Goal: Transaction & Acquisition: Purchase product/service

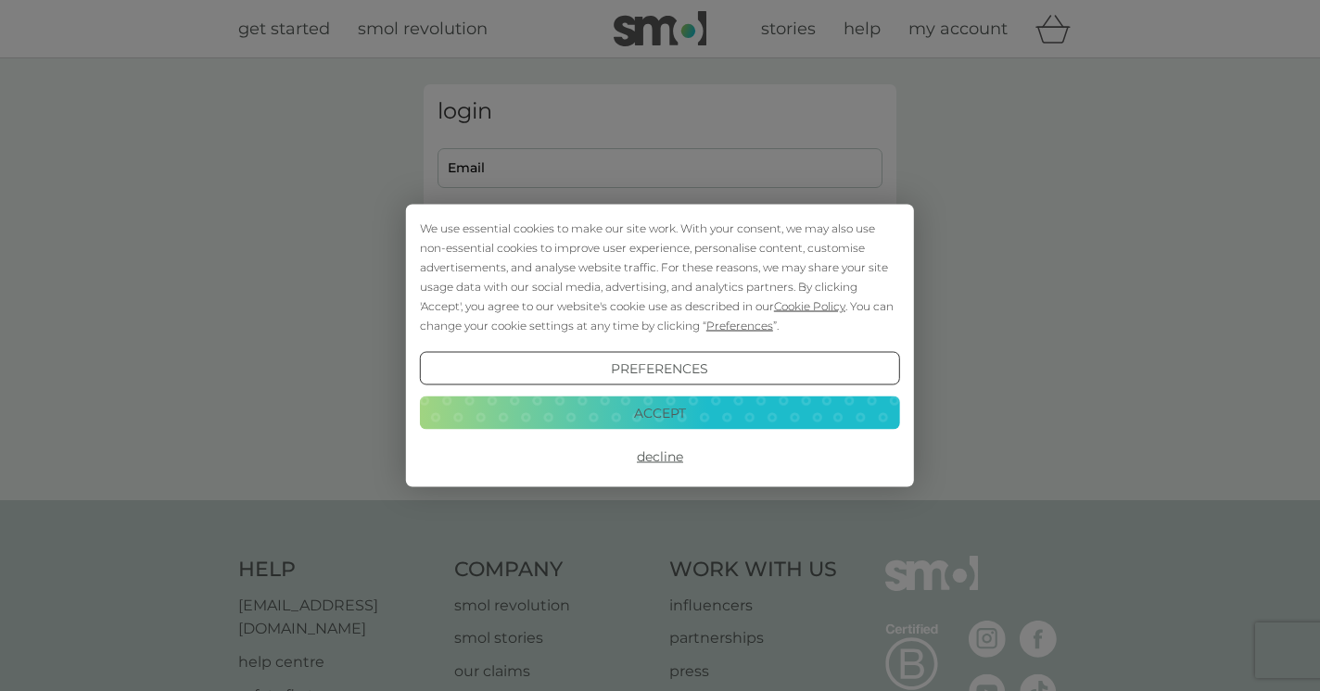
click at [626, 406] on button "Accept" at bounding box center [660, 412] width 480 height 33
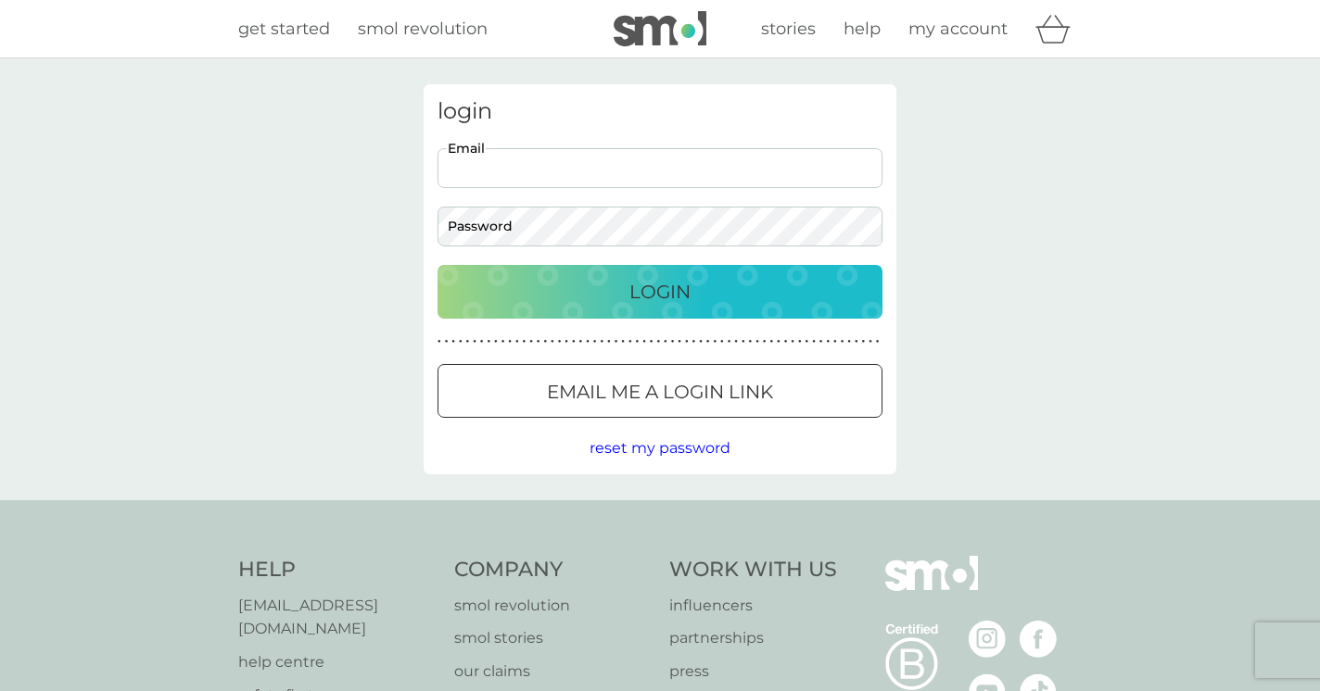
click at [619, 169] on input "Email" at bounding box center [659, 168] width 445 height 40
type input "[EMAIL_ADDRESS][DOMAIN_NAME]"
click at [437, 265] on button "Login" at bounding box center [659, 292] width 445 height 54
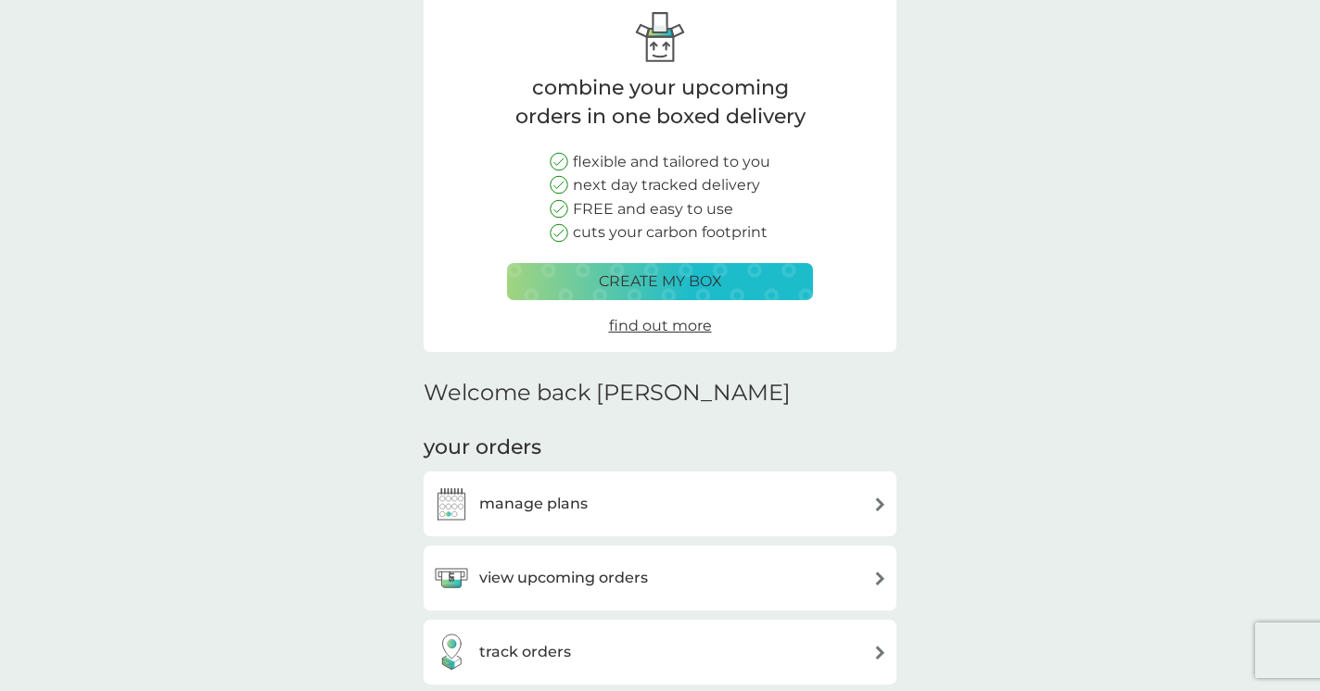
scroll to position [152, 0]
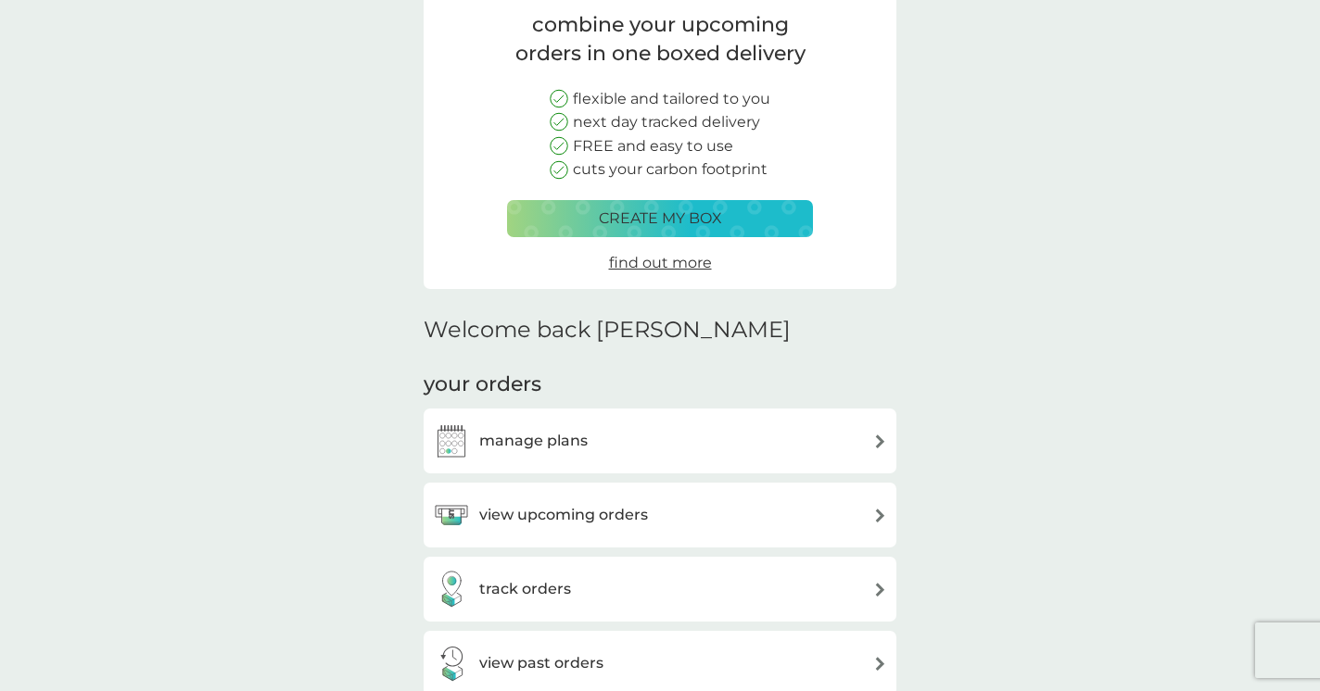
click at [543, 515] on h3 "view upcoming orders" at bounding box center [563, 515] width 169 height 24
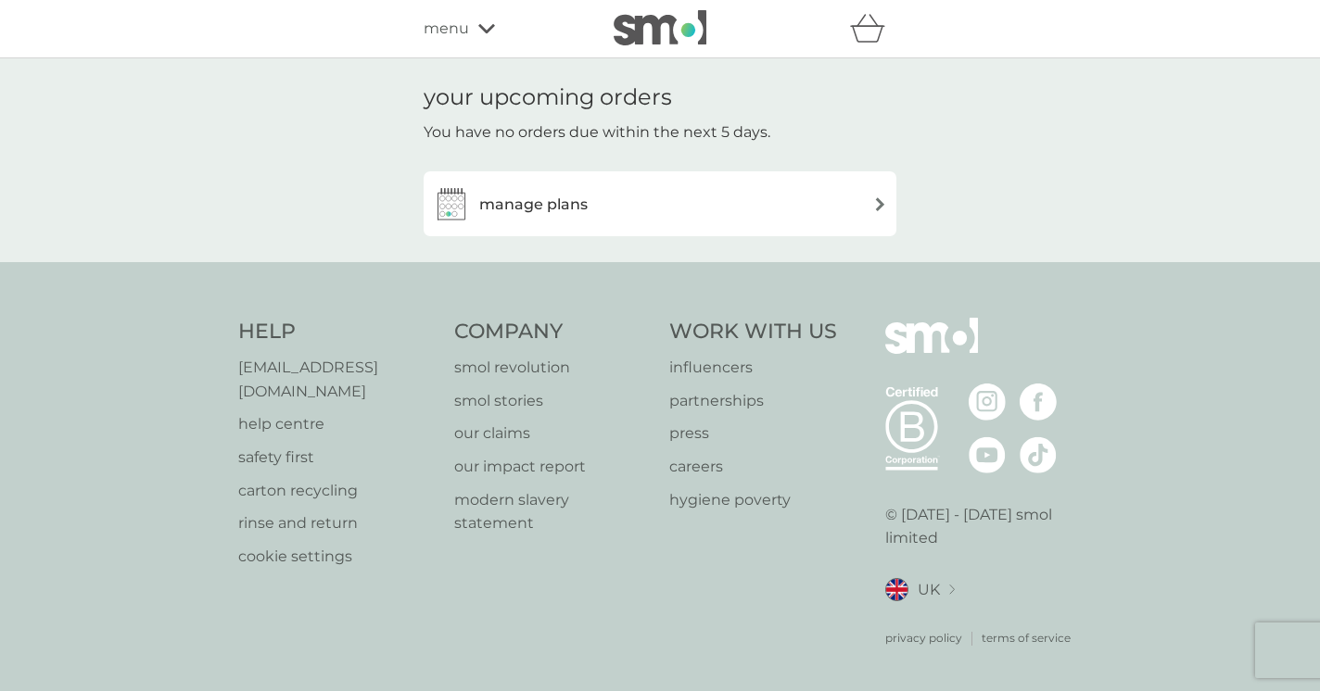
click at [639, 222] on div "manage plans" at bounding box center [660, 203] width 454 height 37
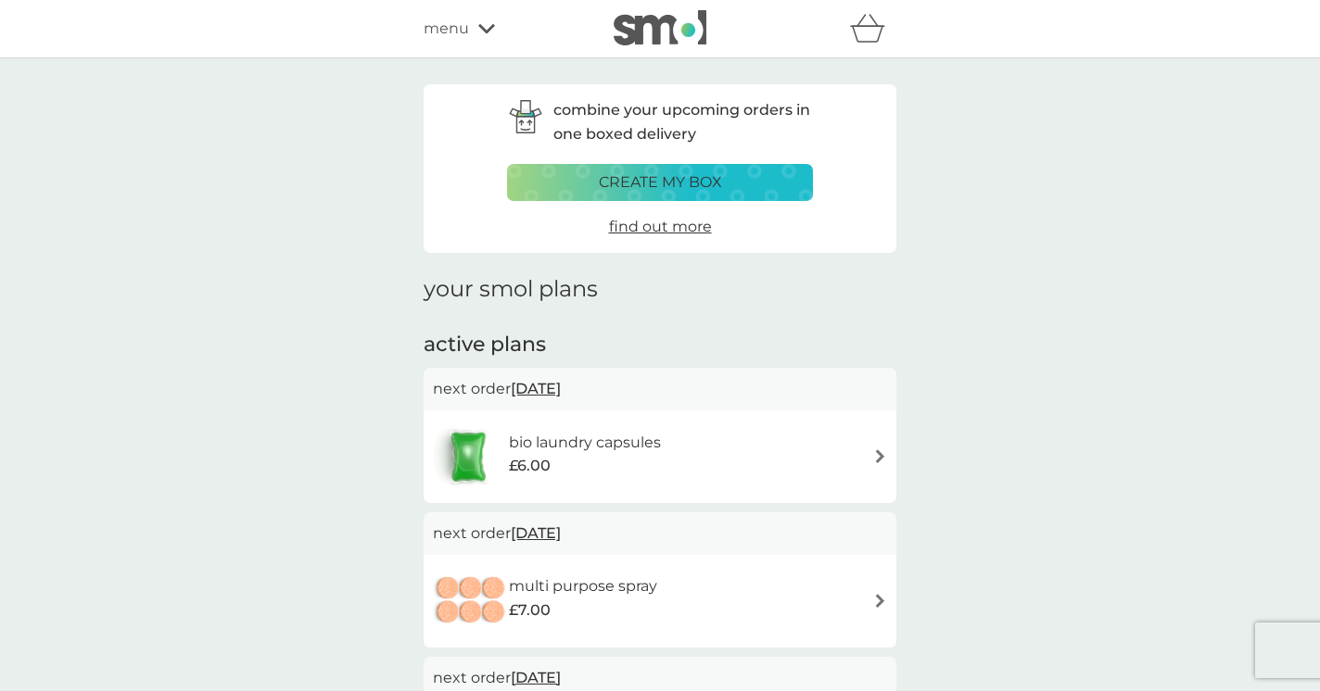
click at [554, 452] on h6 "bio laundry capsules" at bounding box center [585, 443] width 152 height 24
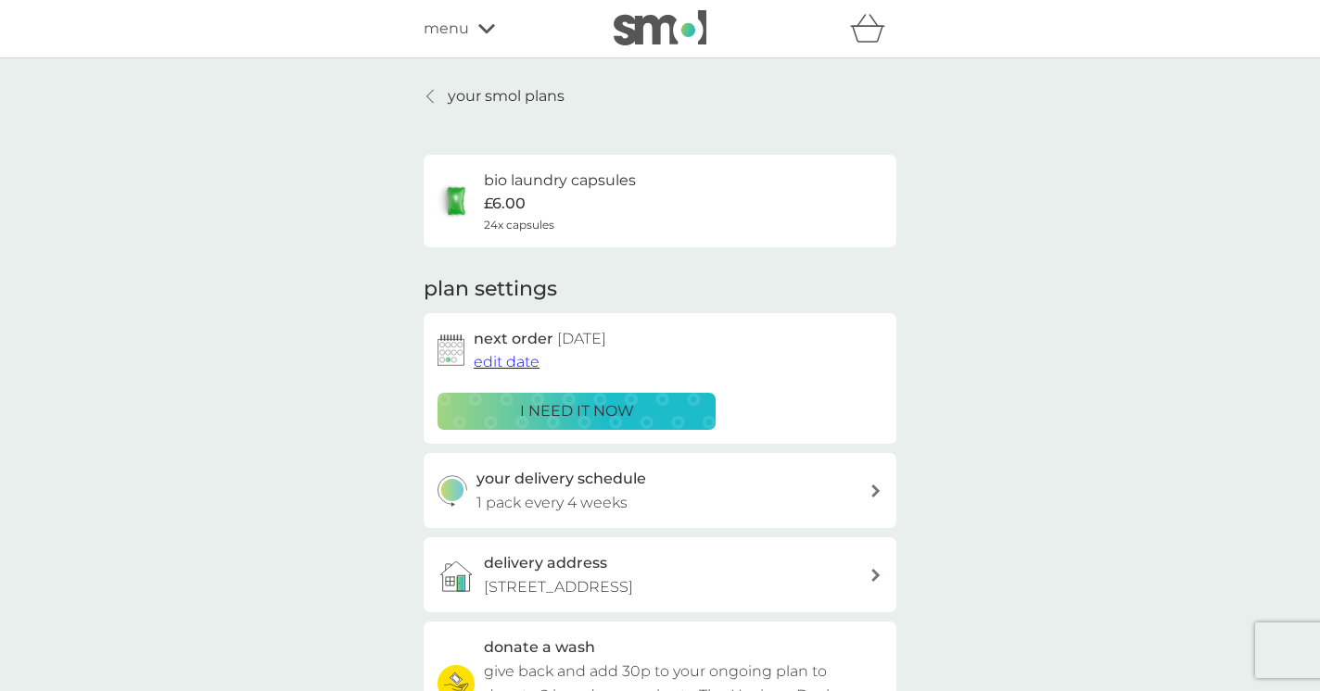
click at [564, 412] on p "i need it now" at bounding box center [577, 411] width 114 height 24
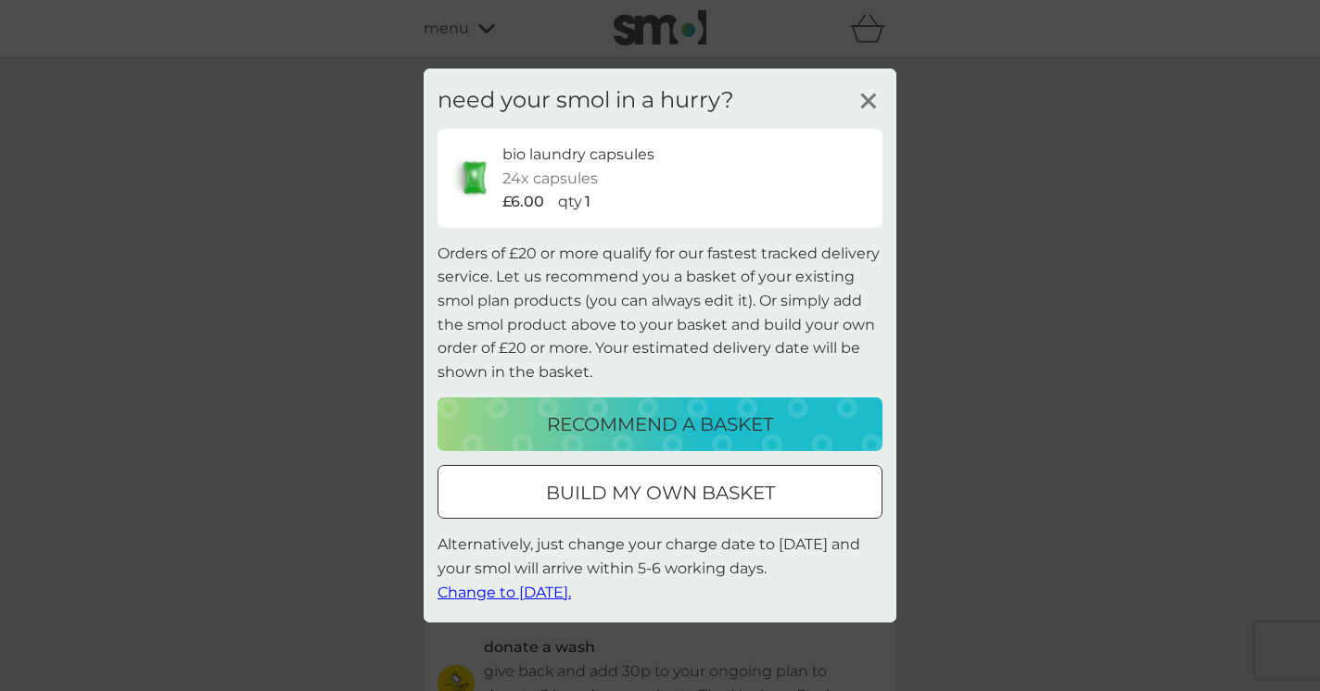
click at [622, 441] on button "recommend a basket" at bounding box center [659, 425] width 445 height 54
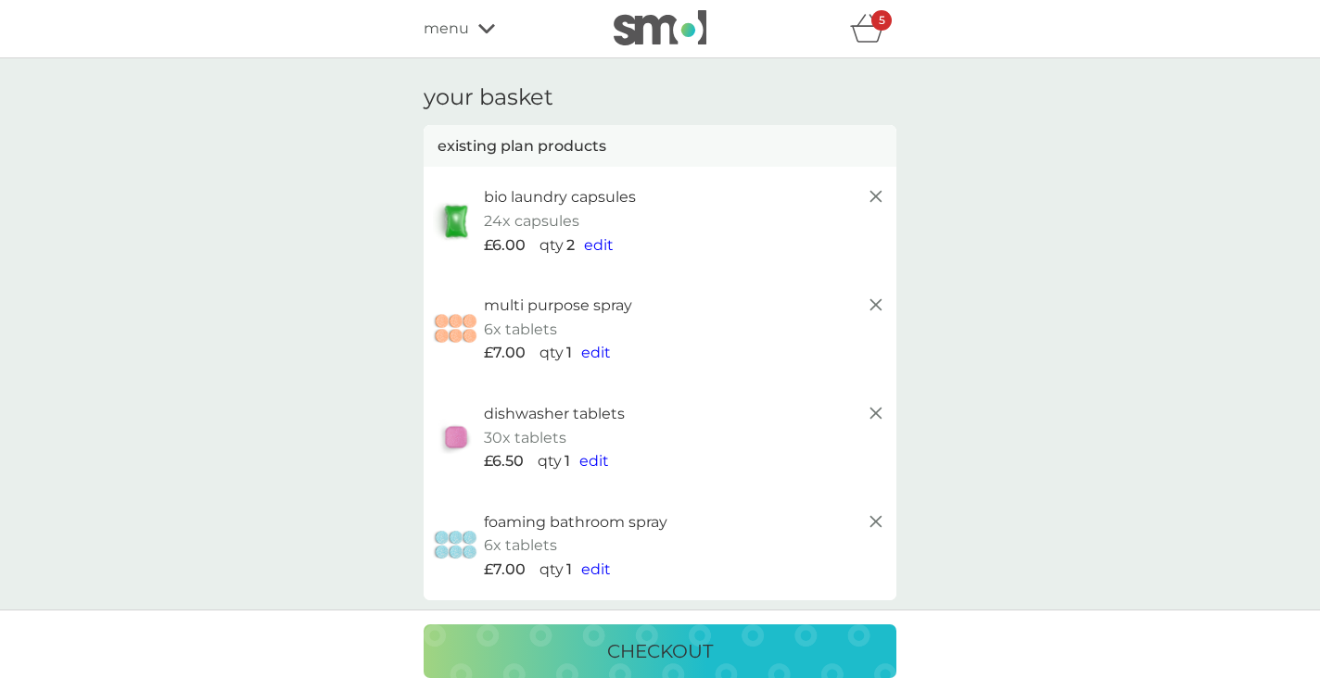
click at [875, 521] on line at bounding box center [875, 521] width 11 height 11
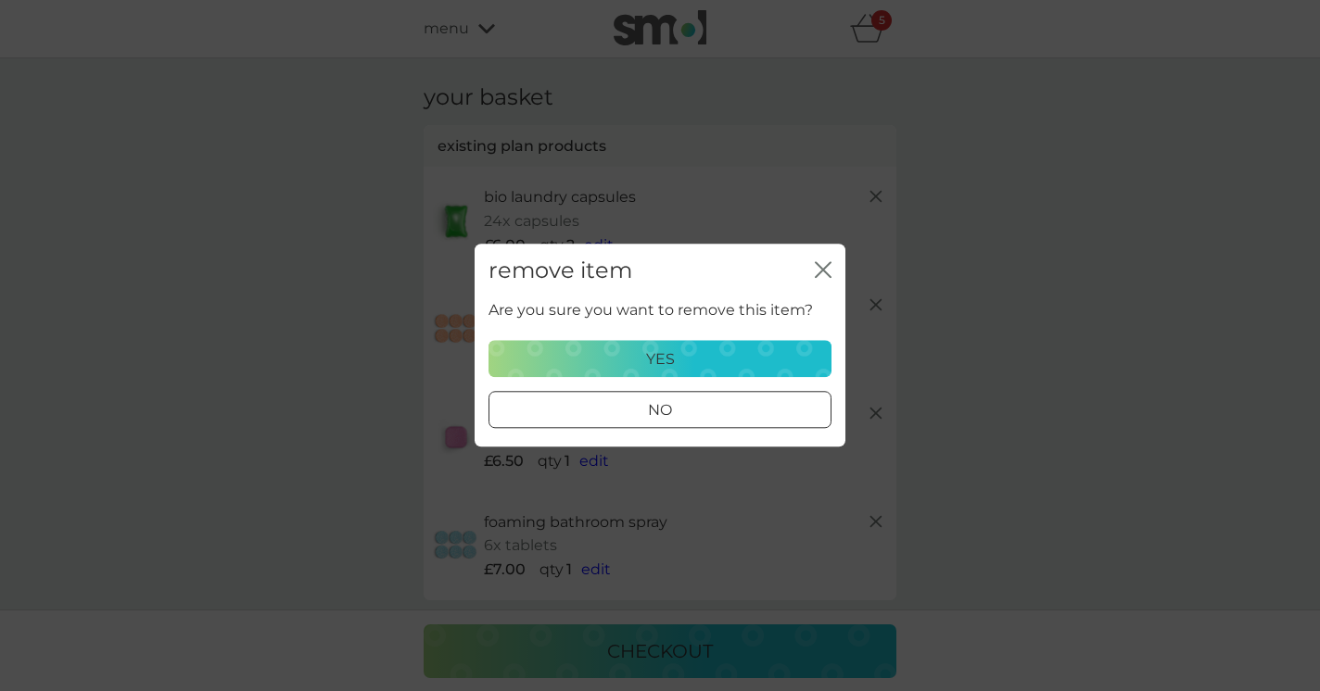
click at [761, 358] on div "yes" at bounding box center [659, 360] width 319 height 24
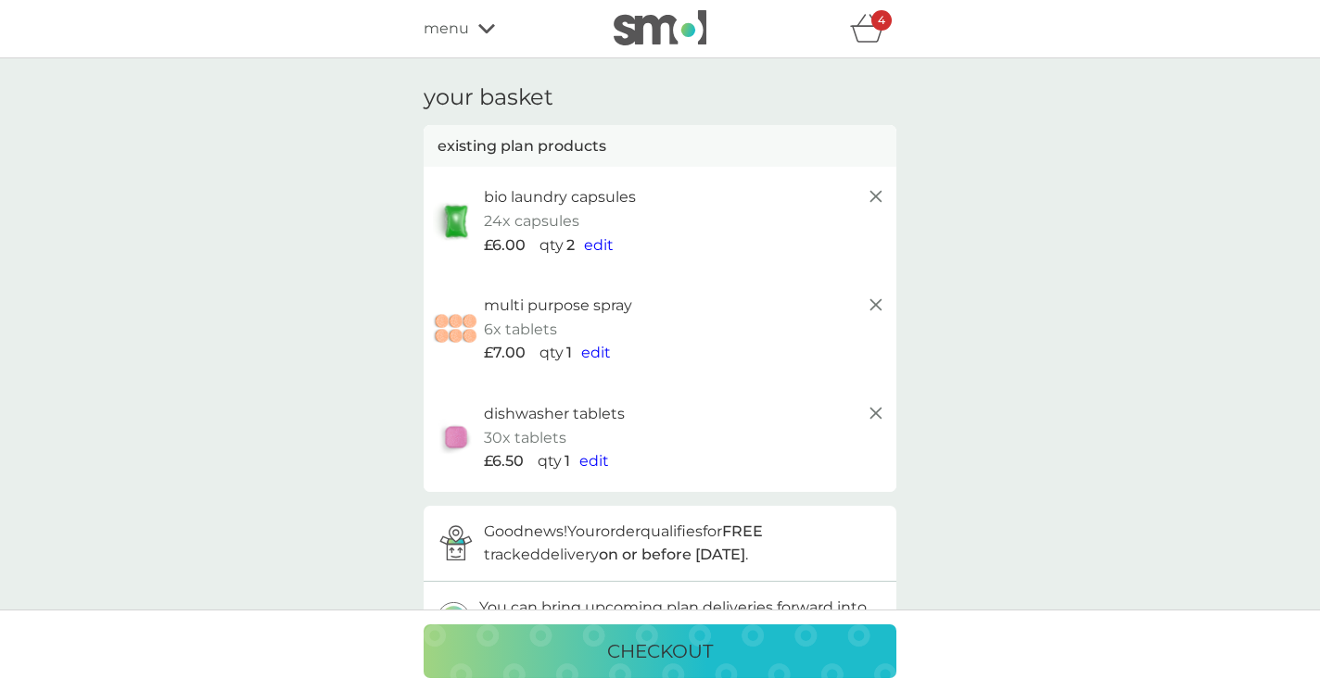
click at [874, 411] on line at bounding box center [875, 413] width 11 height 11
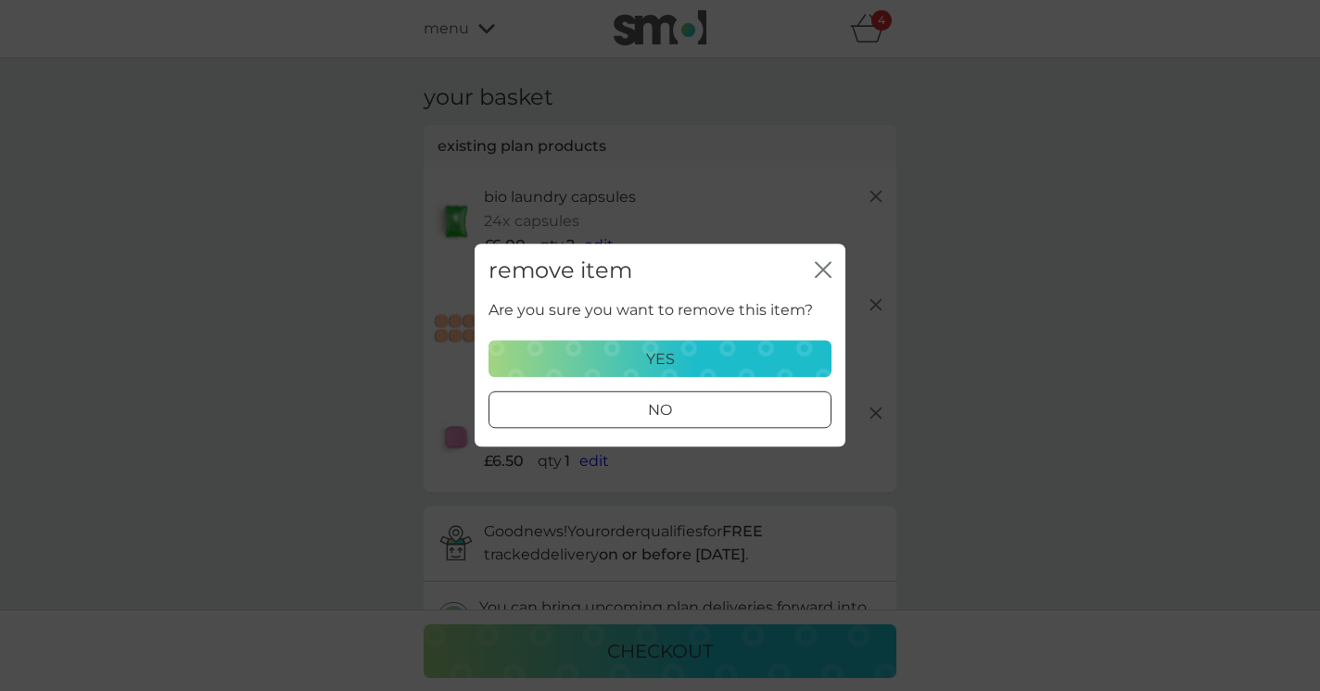
click at [728, 358] on div "yes" at bounding box center [659, 360] width 319 height 24
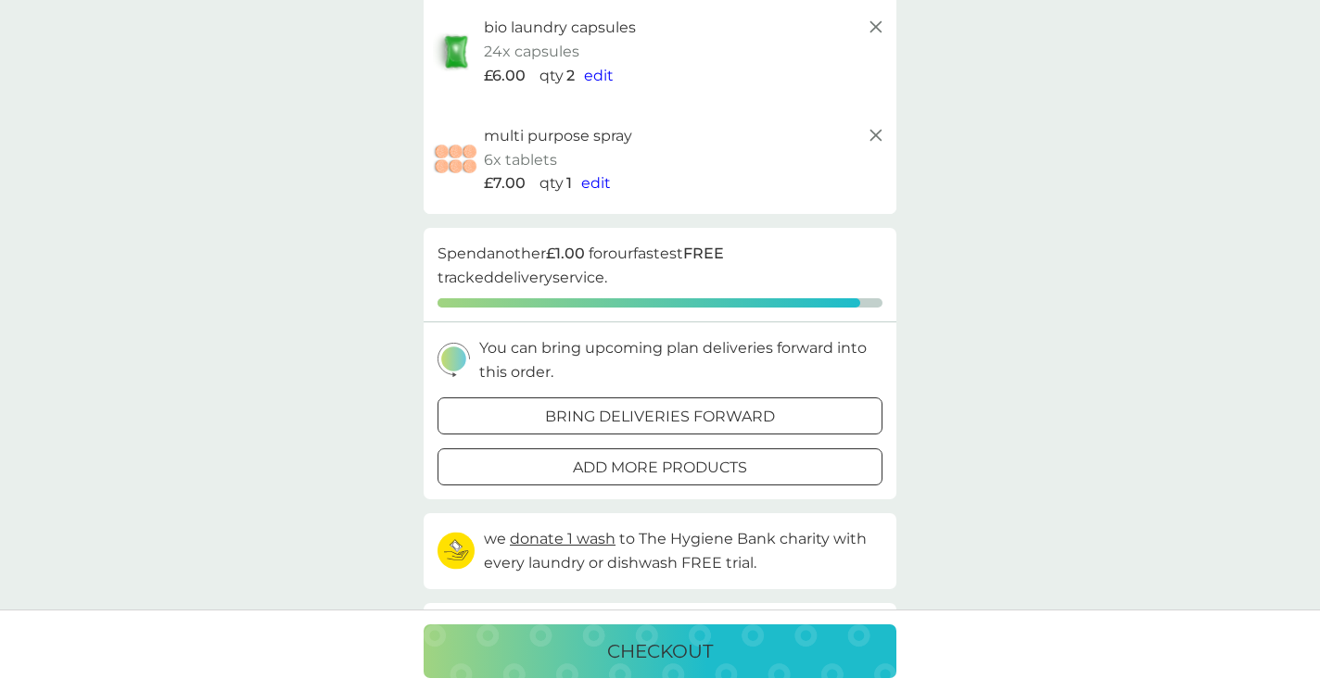
scroll to position [162, 0]
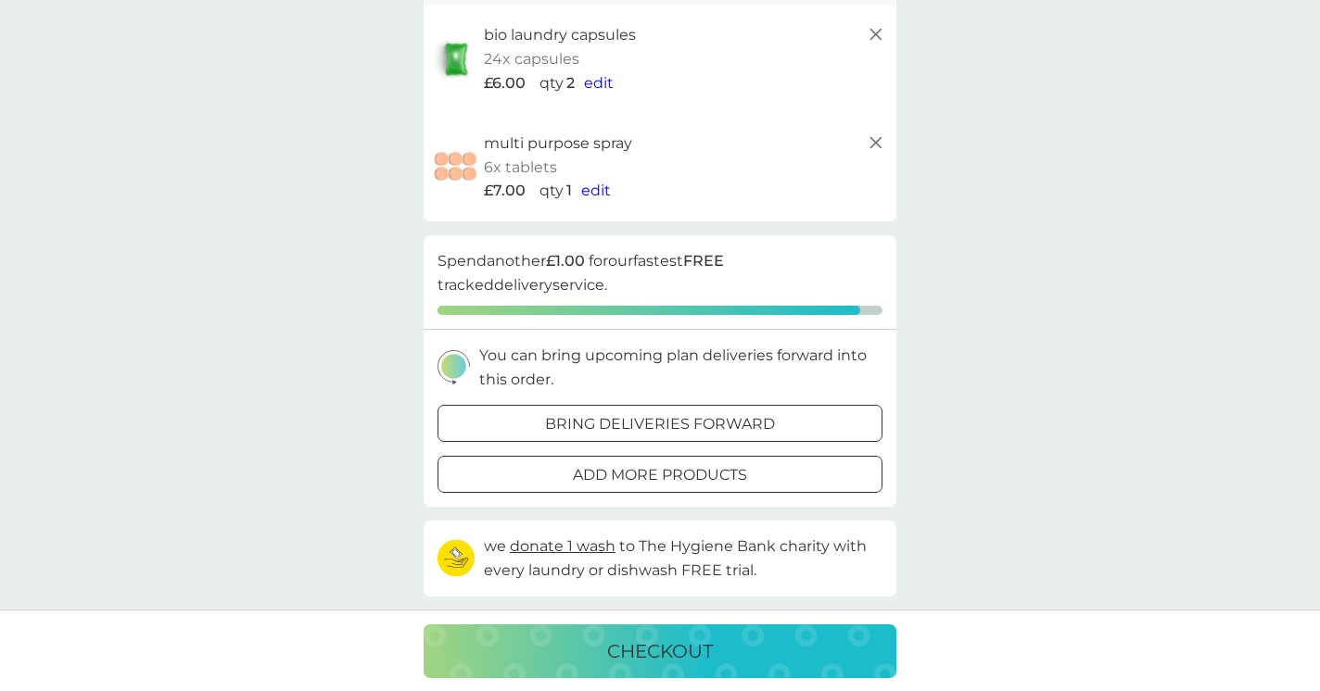
click at [681, 479] on div at bounding box center [660, 475] width 67 height 19
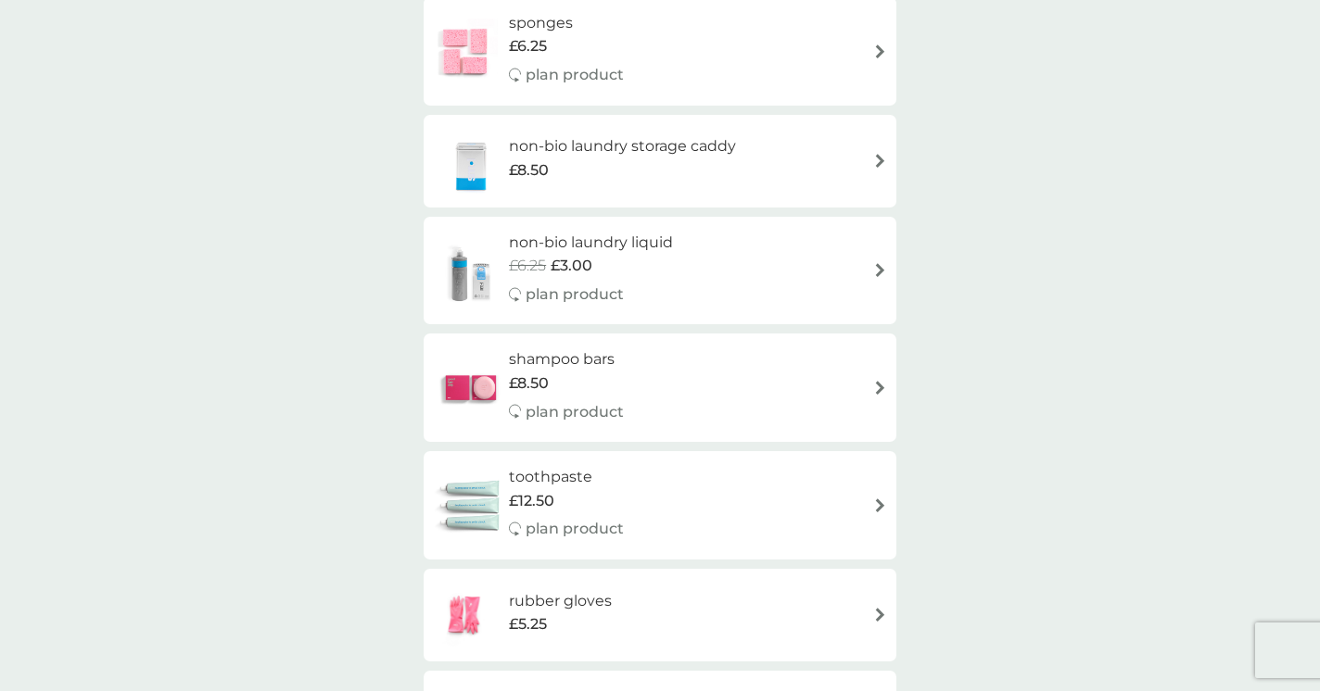
scroll to position [1692, 0]
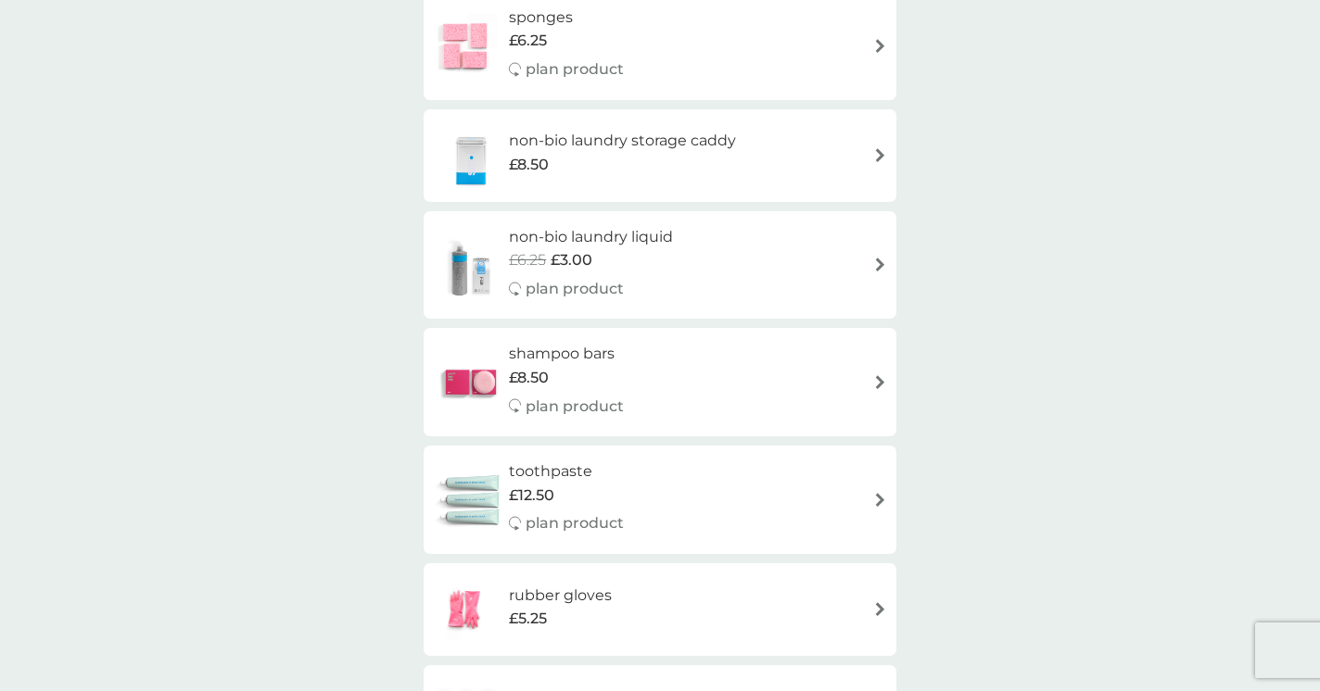
click at [602, 389] on div "£8.50" at bounding box center [566, 378] width 115 height 24
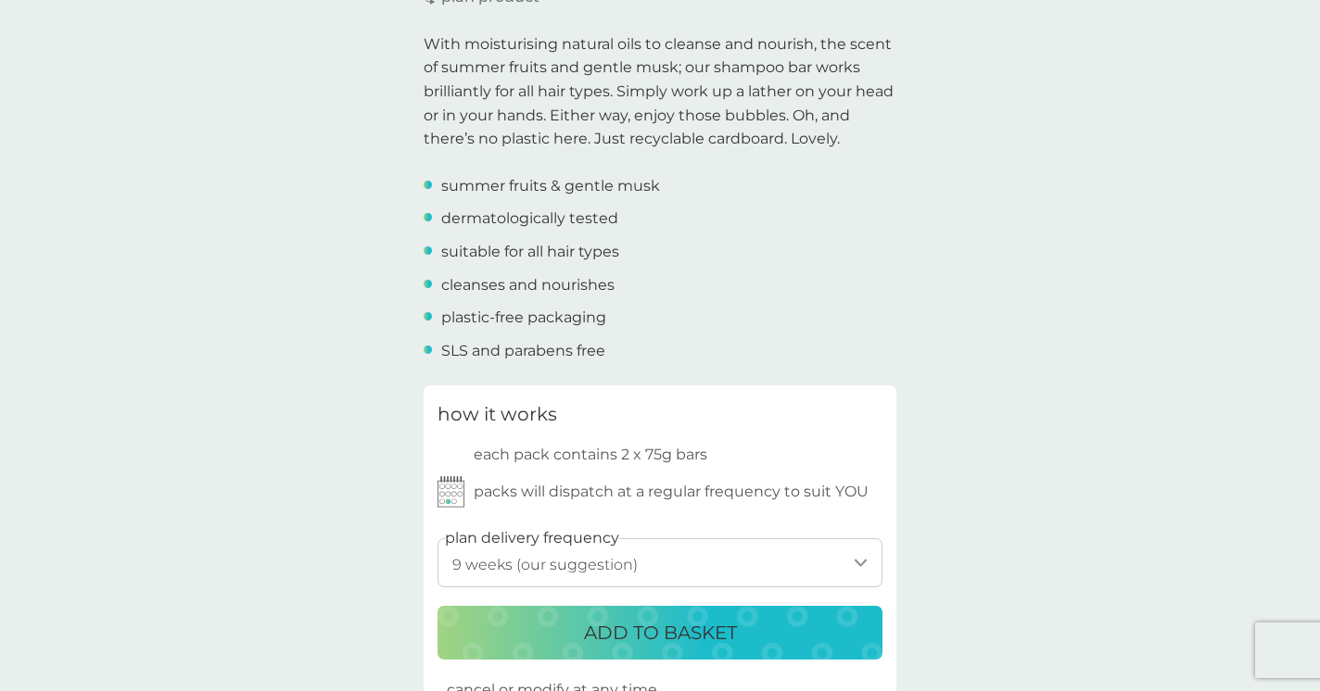
scroll to position [589, 0]
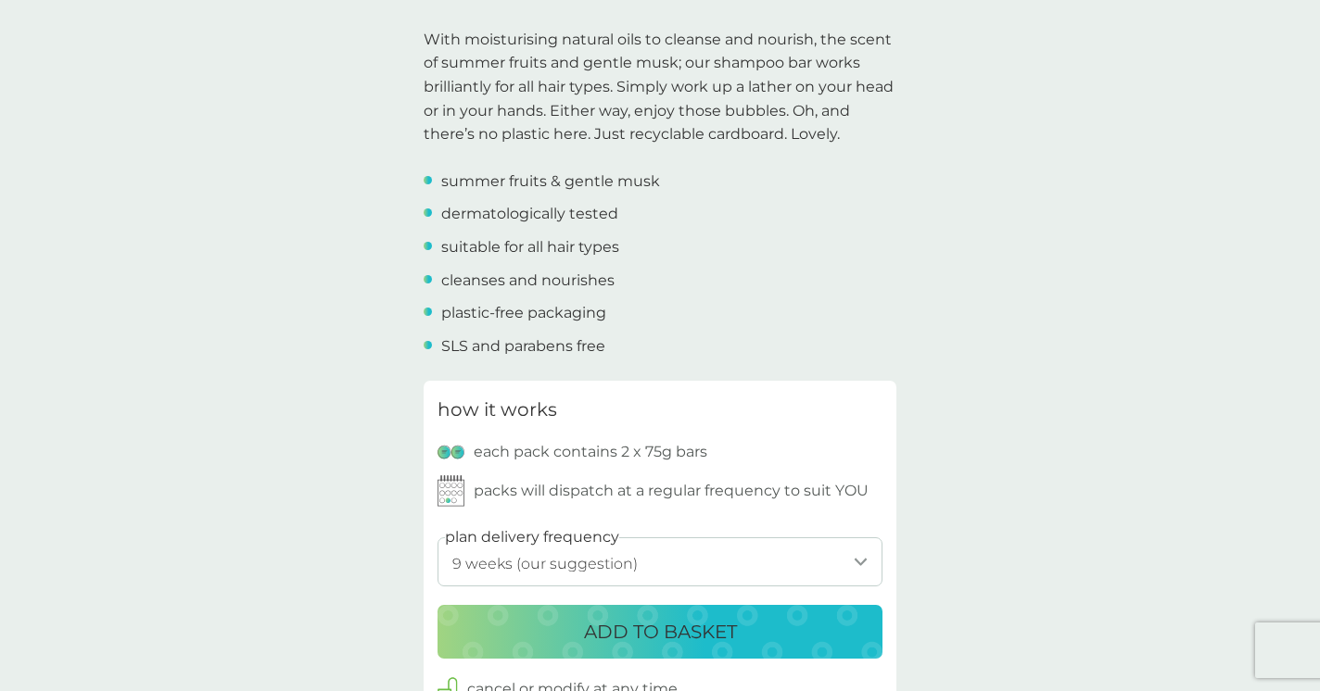
click at [843, 562] on select "1 week 2 weeks 3 weeks 4 weeks 5 weeks 6 weeks 7 weeks 8 weeks 9 weeks (our sug…" at bounding box center [659, 562] width 445 height 49
select select "84"
click at [437, 538] on select "1 week 2 weeks 3 weeks 4 weeks 5 weeks 6 weeks 7 weeks 8 weeks 9 weeks (our sug…" at bounding box center [659, 562] width 445 height 49
click at [791, 638] on div "ADD TO BASKET" at bounding box center [660, 632] width 408 height 30
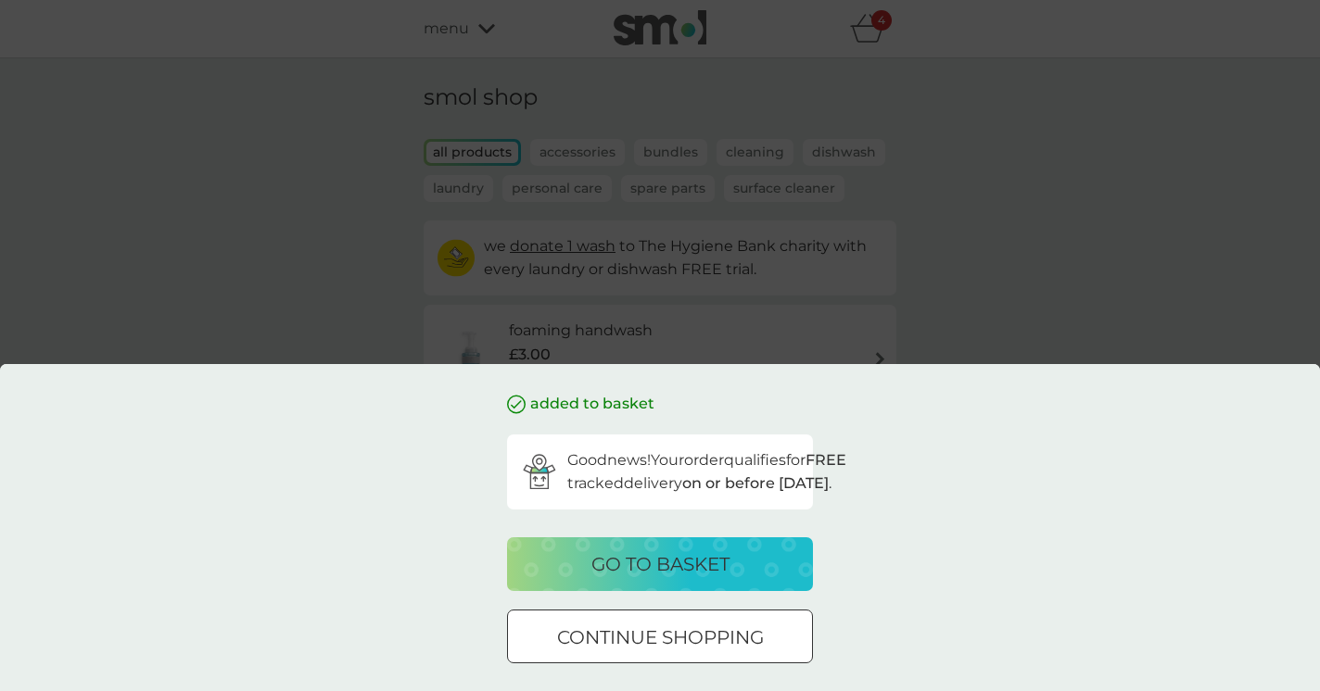
click at [710, 573] on p "go to basket" at bounding box center [660, 565] width 138 height 30
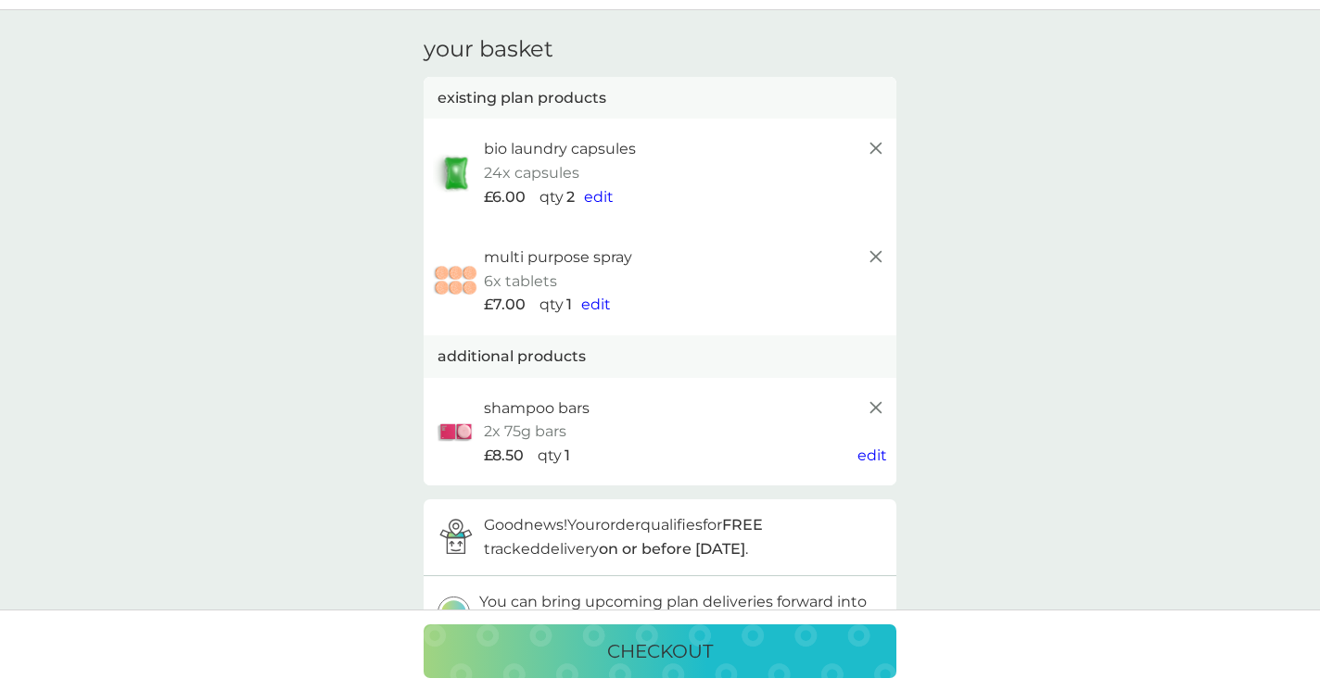
scroll to position [32, 0]
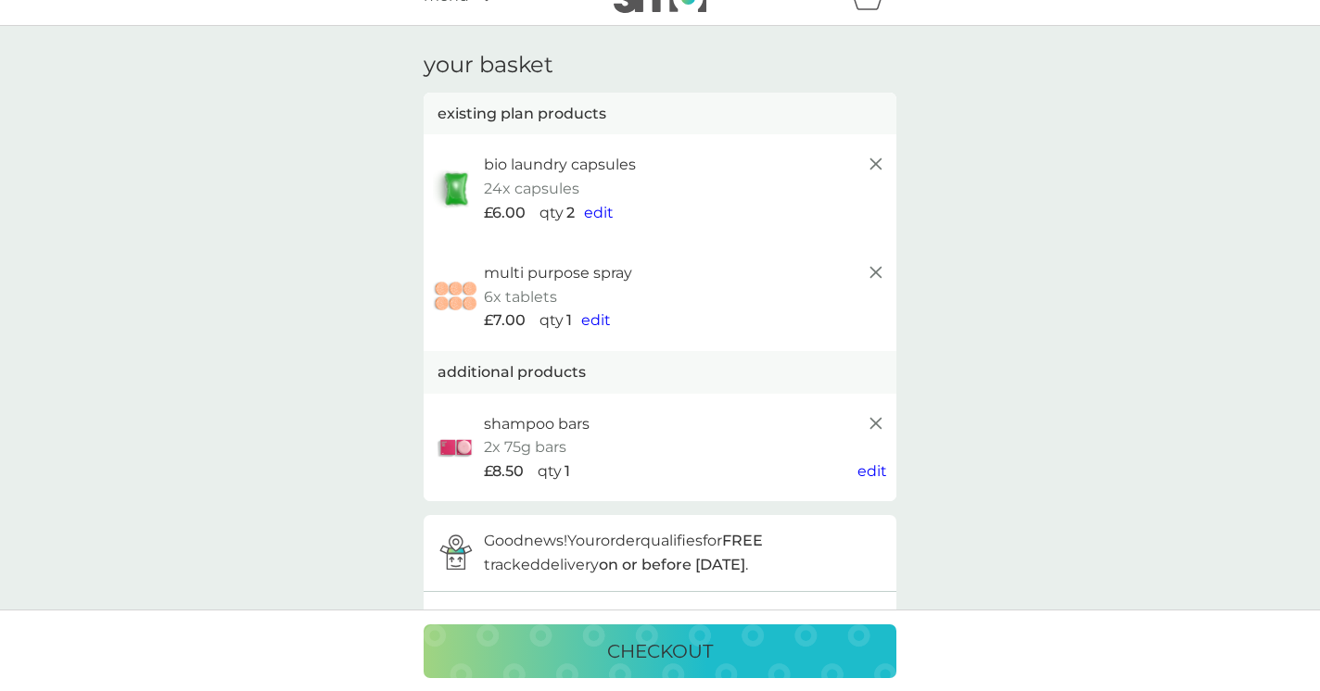
click at [880, 269] on icon at bounding box center [876, 272] width 22 height 22
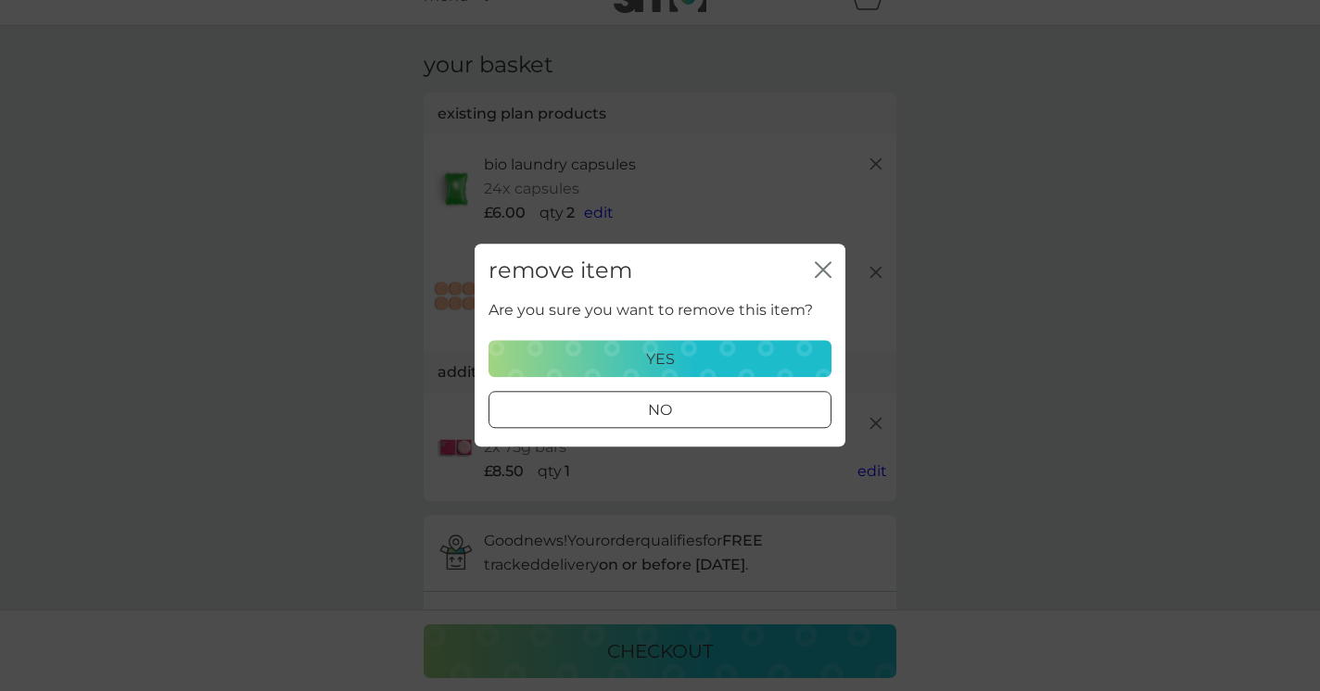
click at [689, 366] on div "yes" at bounding box center [659, 360] width 319 height 24
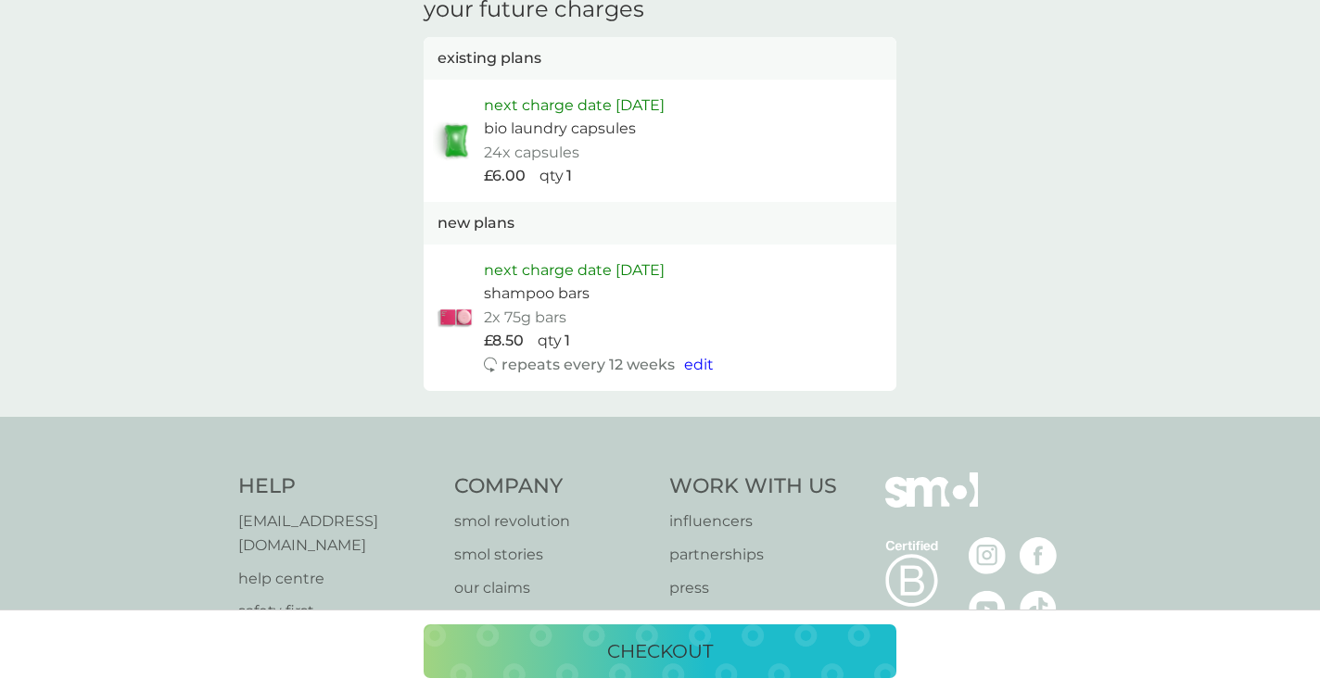
scroll to position [982, 0]
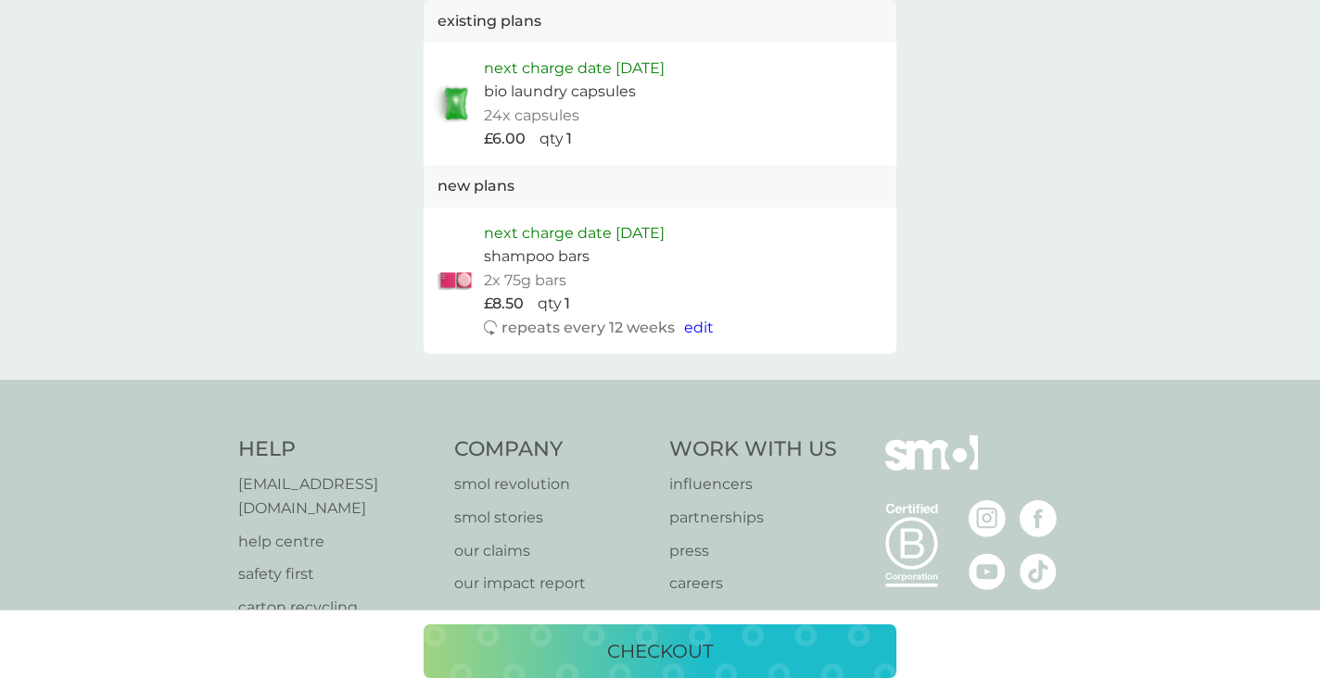
click at [759, 666] on button "checkout" at bounding box center [660, 652] width 473 height 54
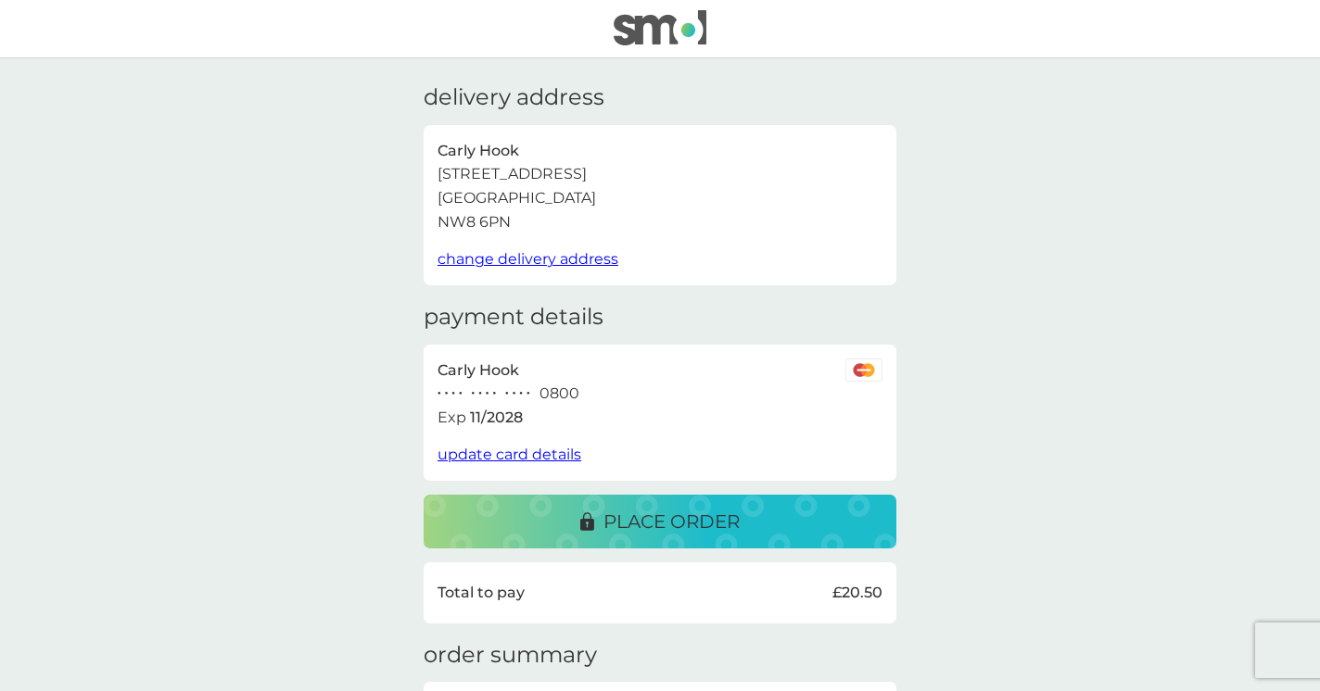
click at [769, 515] on div "place order" at bounding box center [660, 522] width 436 height 30
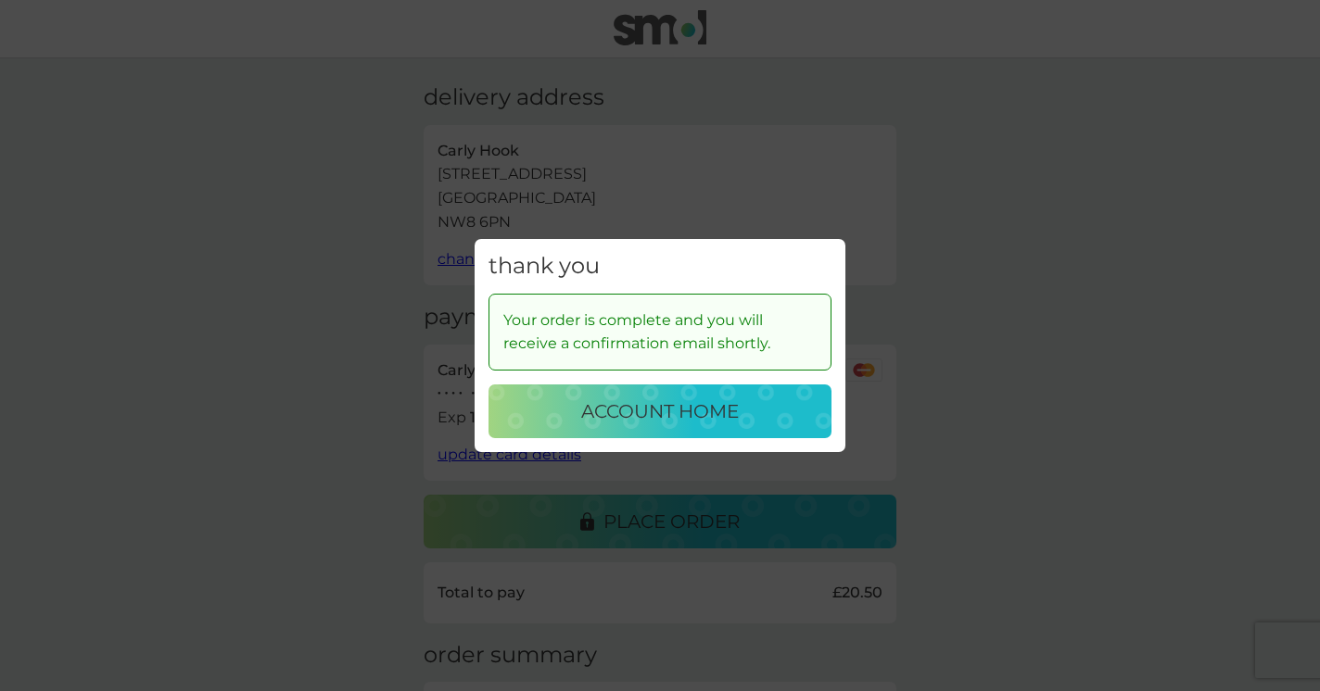
click at [780, 413] on div "account home" at bounding box center [660, 412] width 306 height 30
